Goal: Check status: Check status

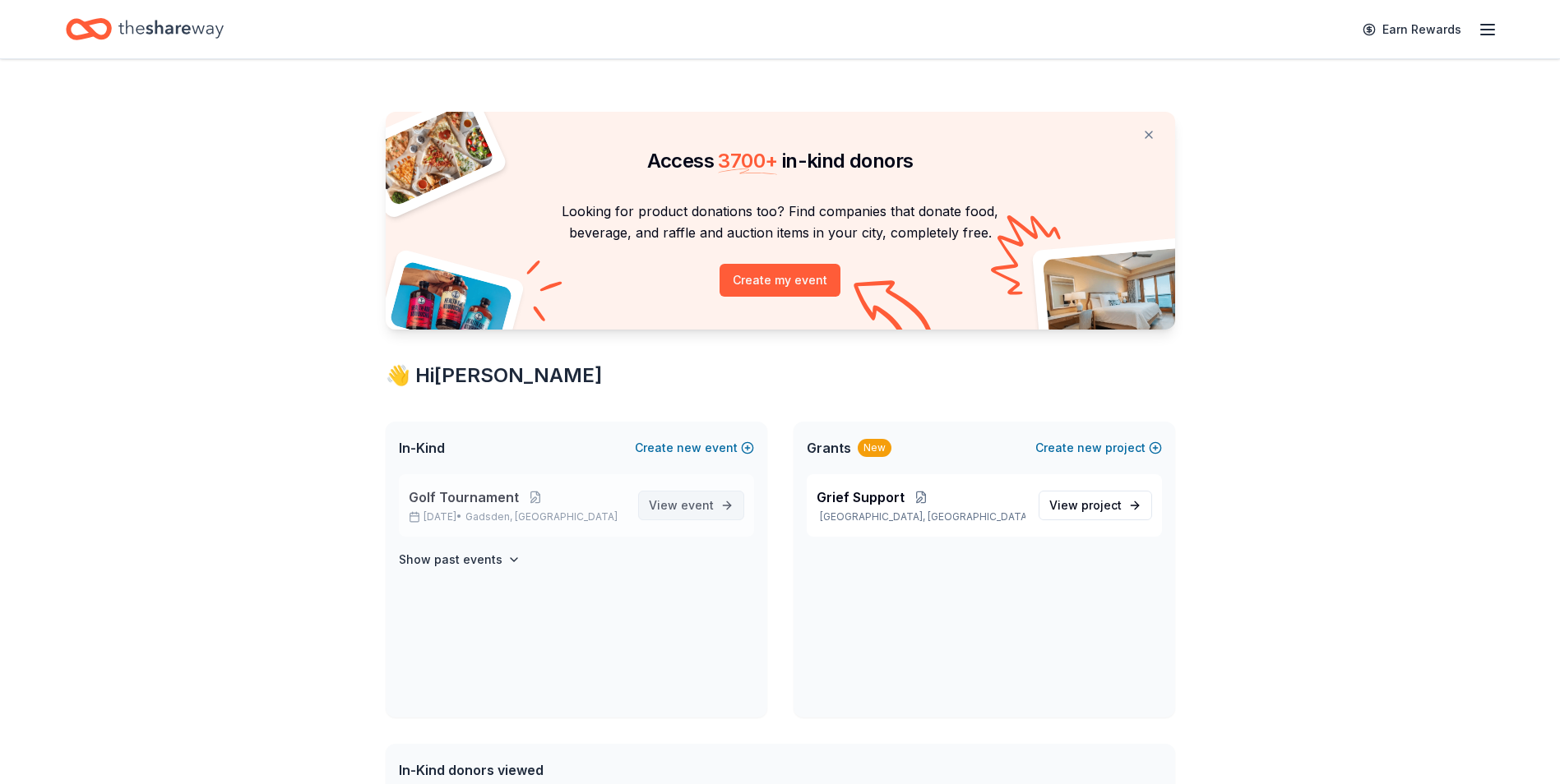
click at [707, 509] on span "event" at bounding box center [697, 505] width 33 height 14
click at [497, 563] on button "Show past events" at bounding box center [459, 560] width 122 height 20
click at [673, 506] on span "View event" at bounding box center [681, 505] width 65 height 20
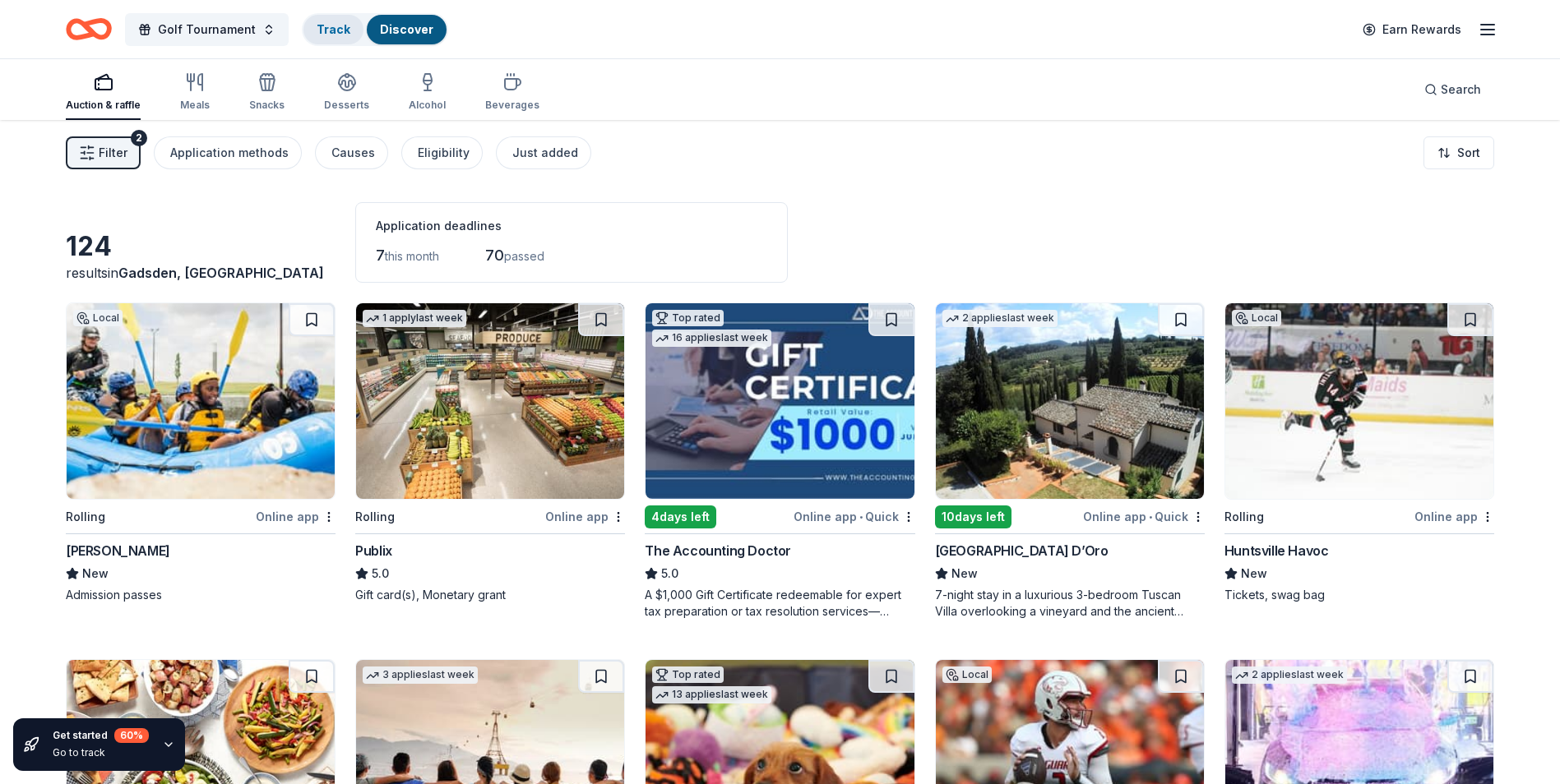
click at [331, 32] on link "Track" at bounding box center [334, 29] width 34 height 14
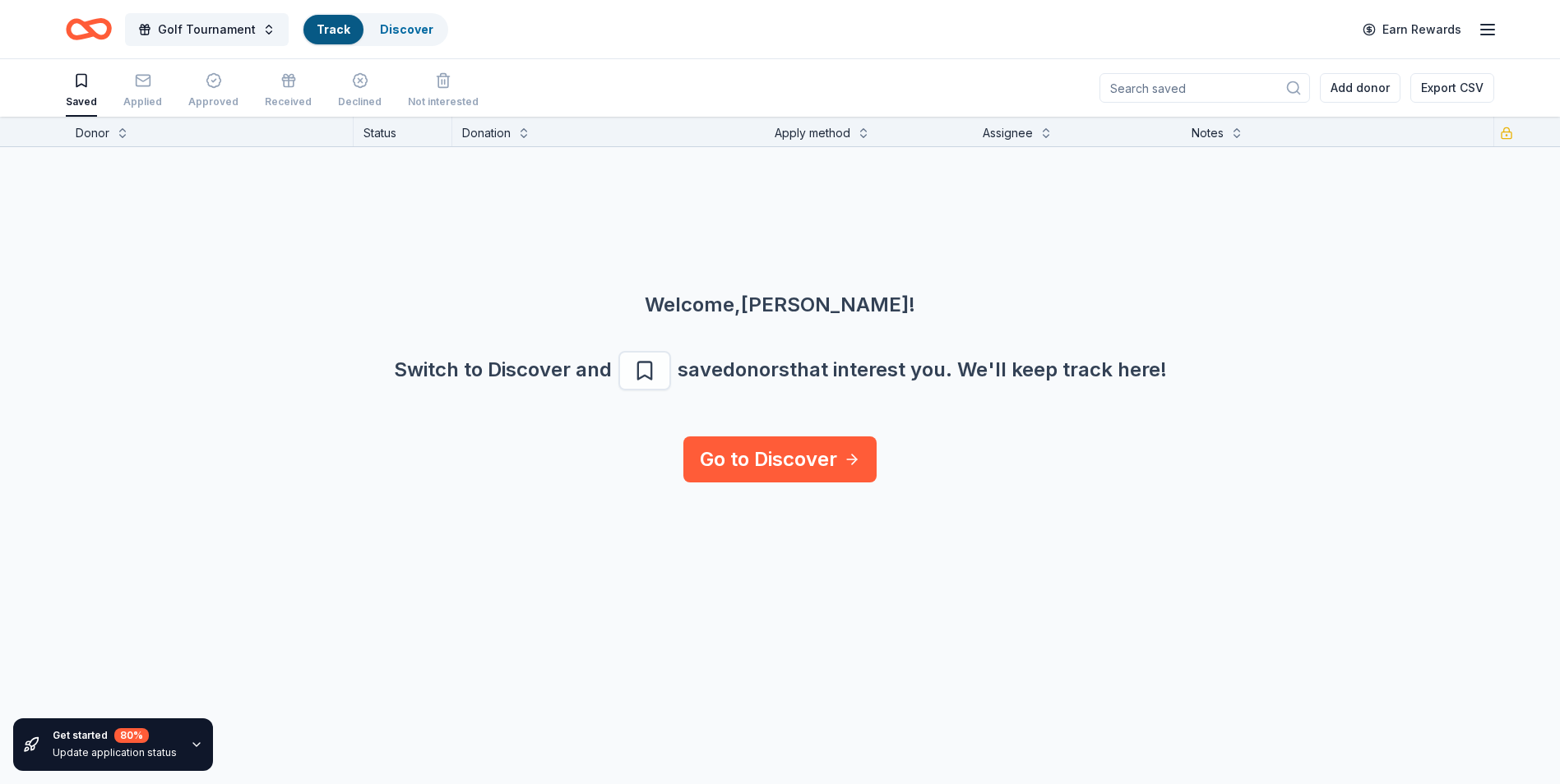
scroll to position [1, 0]
click at [145, 91] on div "Applied" at bounding box center [142, 90] width 39 height 36
click at [344, 91] on div "Declined" at bounding box center [360, 90] width 43 height 36
click at [90, 87] on div "button" at bounding box center [81, 80] width 31 height 16
click at [405, 32] on link "Discover" at bounding box center [406, 29] width 54 height 14
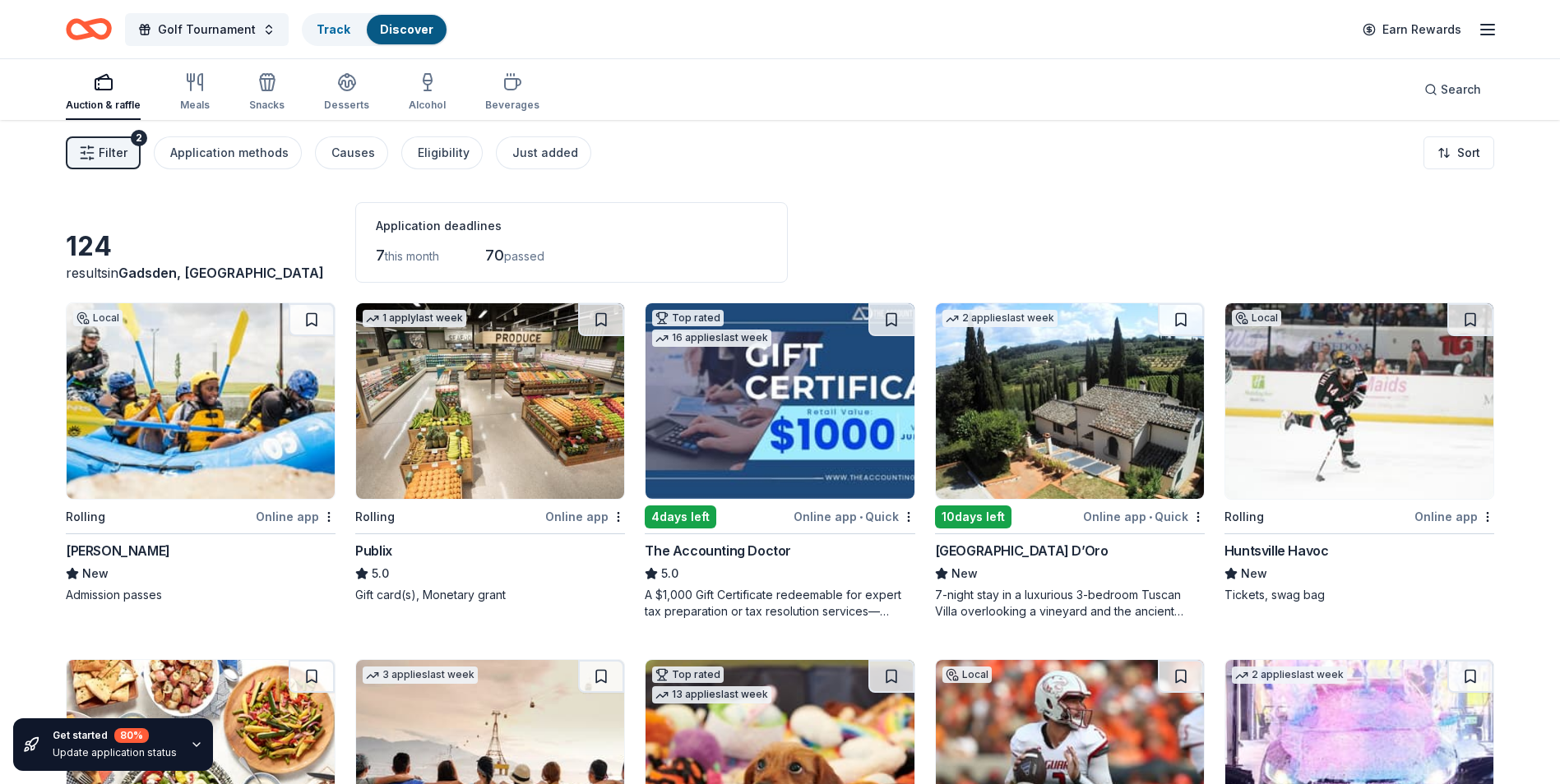
click at [438, 248] on div "7 this month" at bounding box center [407, 255] width 63 height 26
click at [439, 229] on div "Application deadlines" at bounding box center [571, 225] width 391 height 20
click at [1490, 32] on icon "button" at bounding box center [1486, 29] width 20 height 20
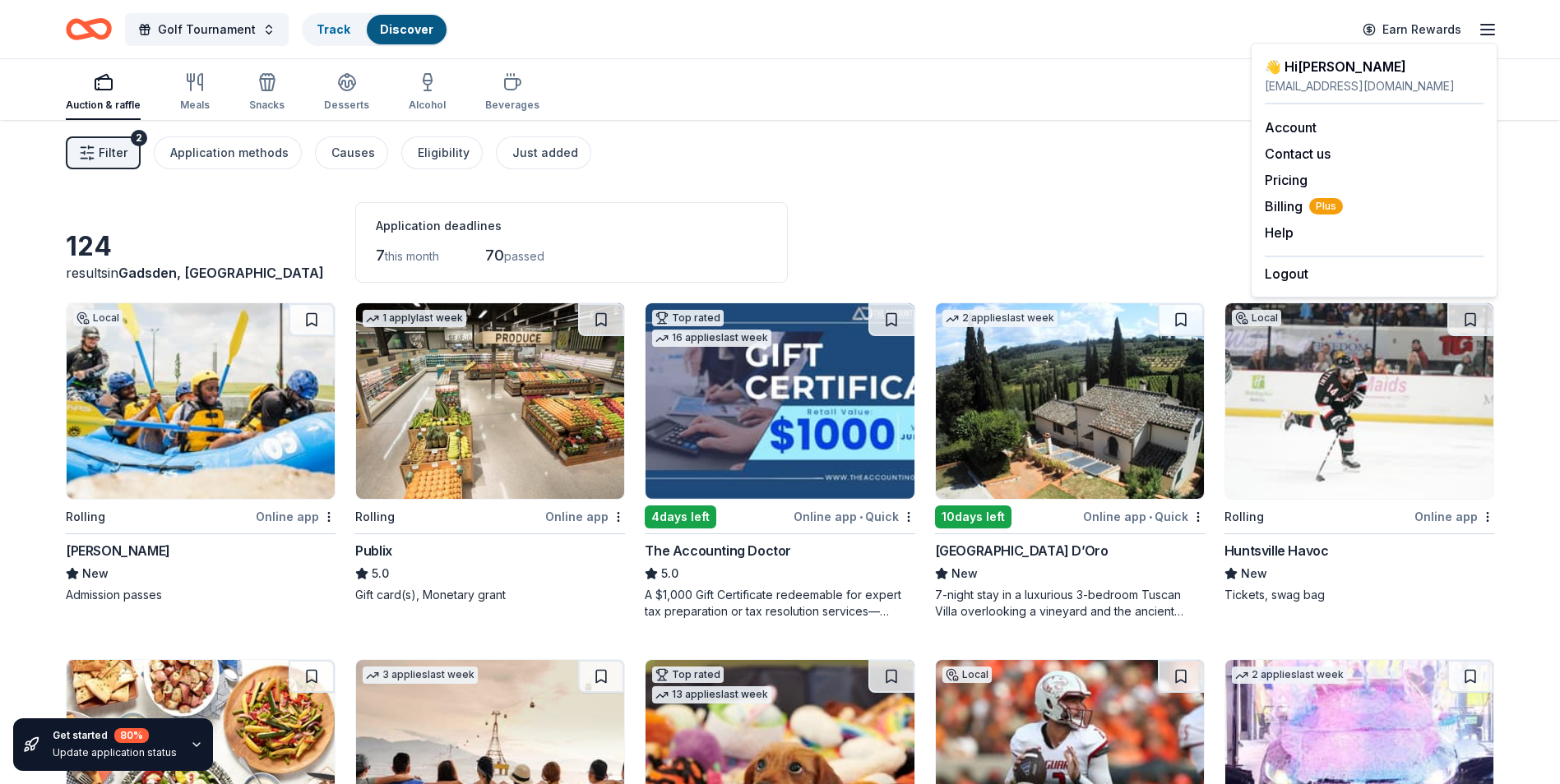
click at [1490, 32] on icon "button" at bounding box center [1486, 29] width 20 height 20
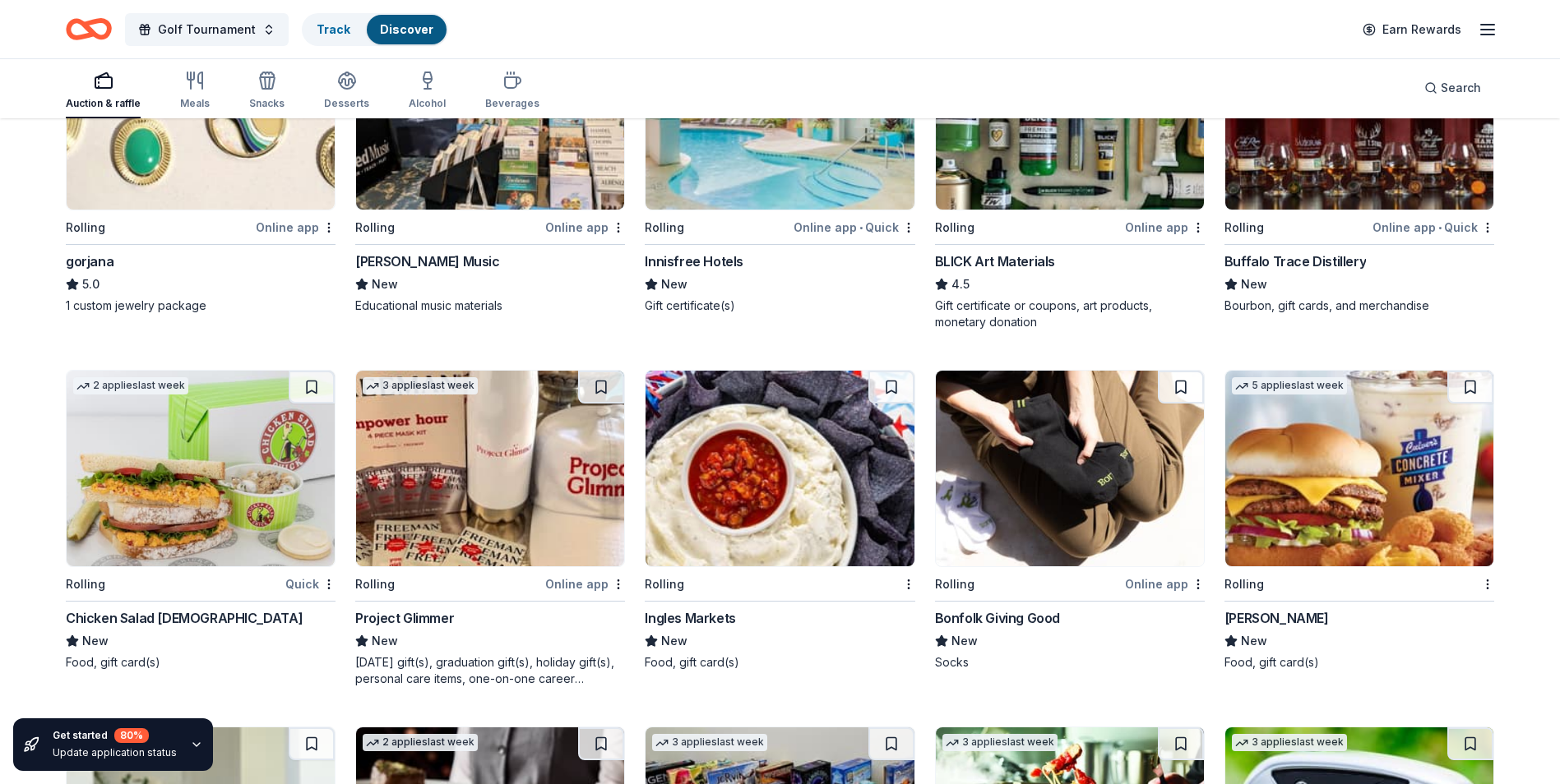
scroll to position [2063, 0]
